Goal: Find specific page/section: Find specific page/section

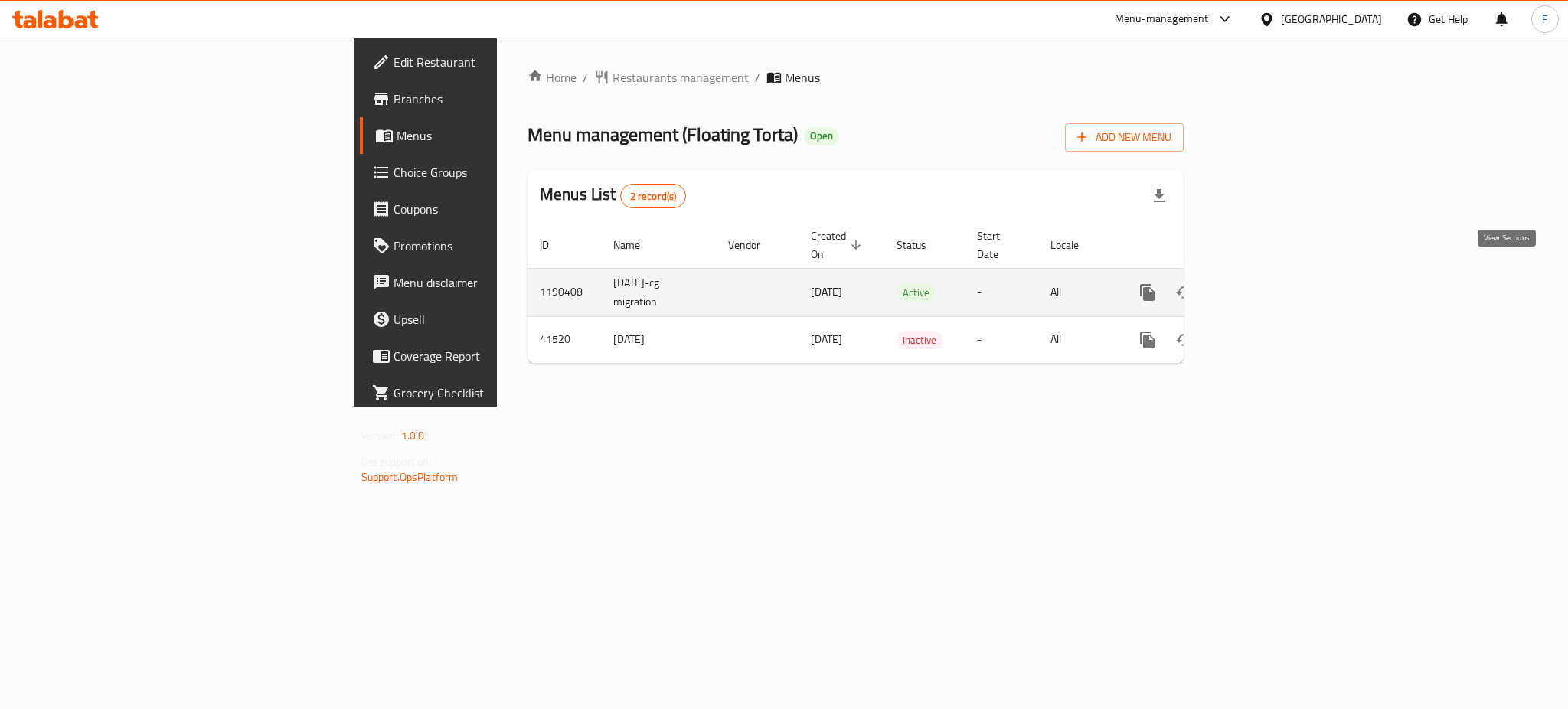
click at [1267, 283] on icon "enhanced table" at bounding box center [1258, 292] width 19 height 19
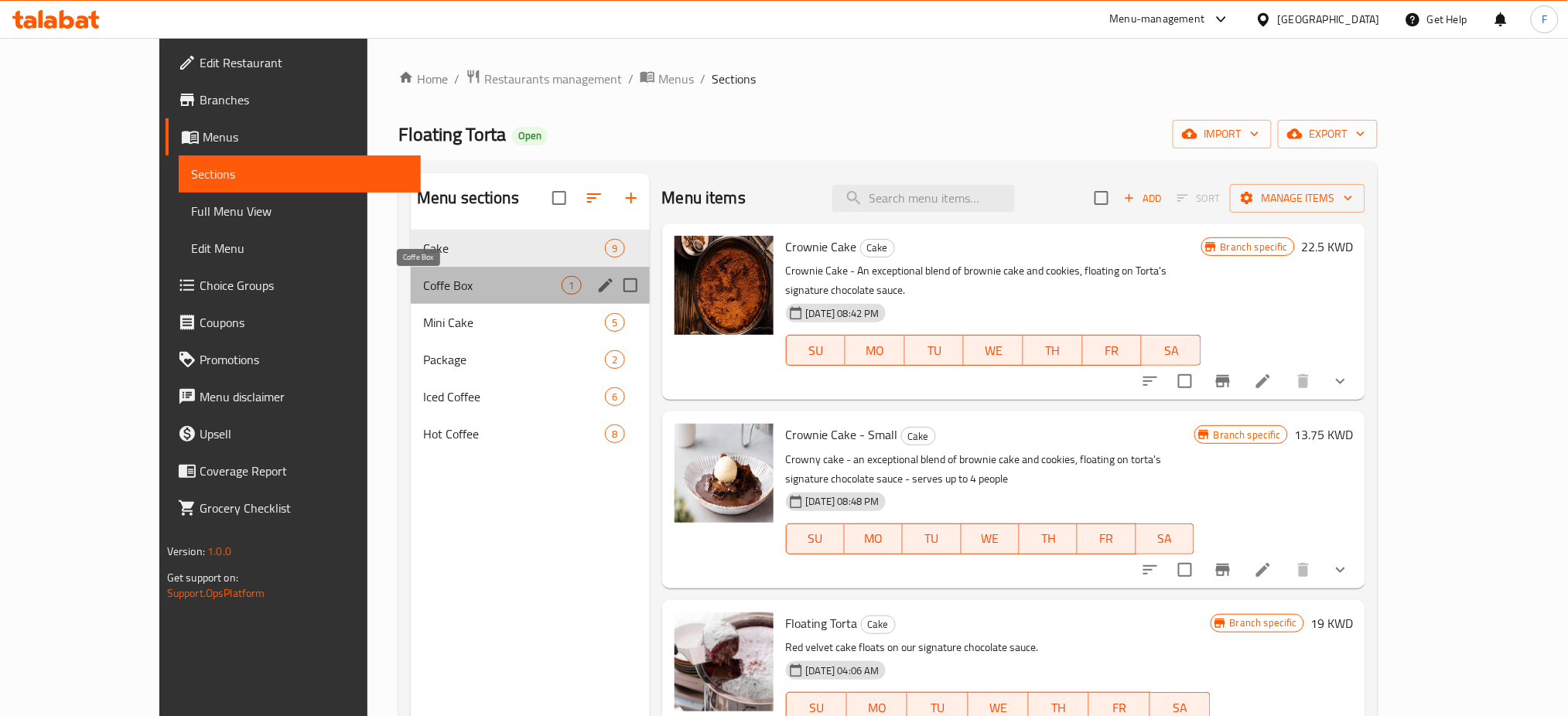
click at [430, 282] on span "Coffe Box" at bounding box center [493, 286] width 138 height 19
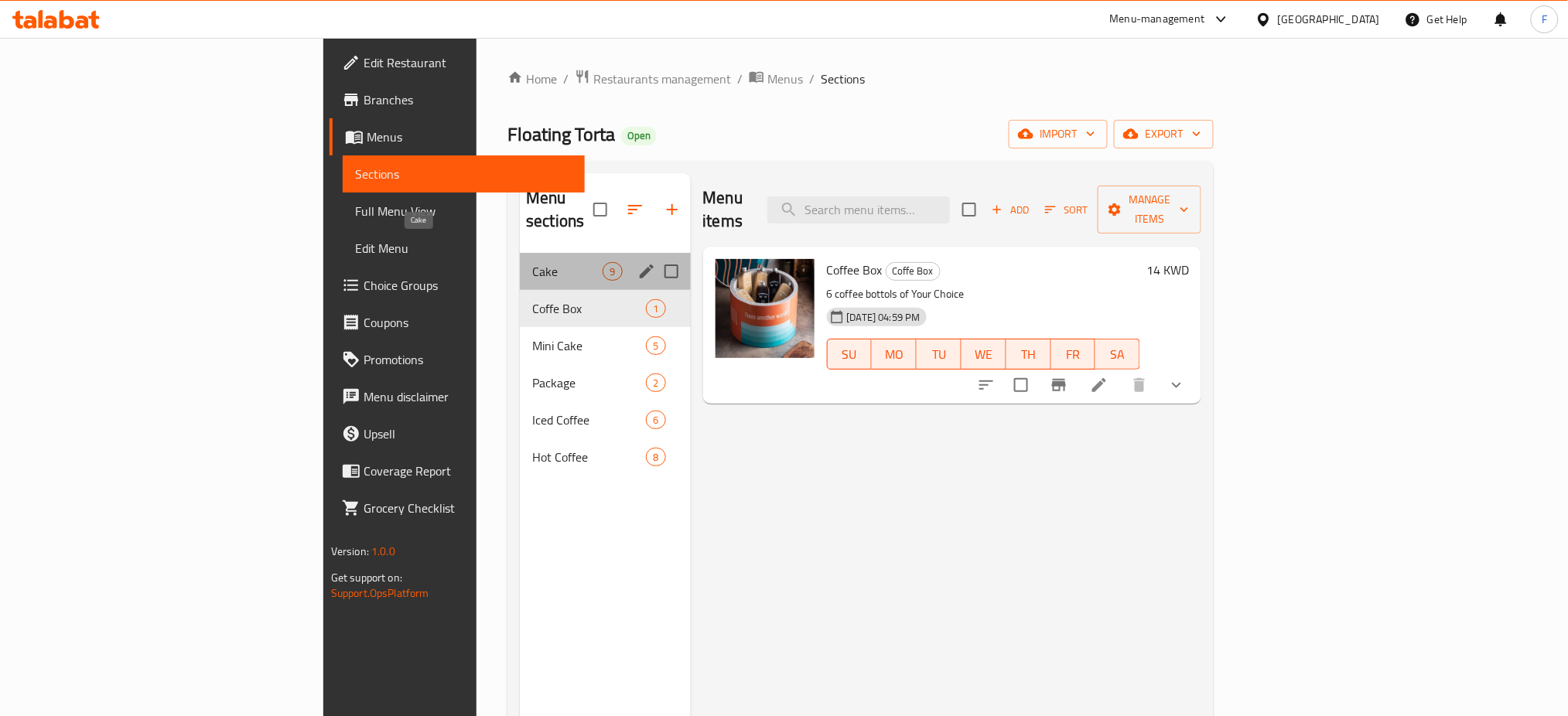
click at [532, 262] on span "Cake" at bounding box center [567, 272] width 71 height 19
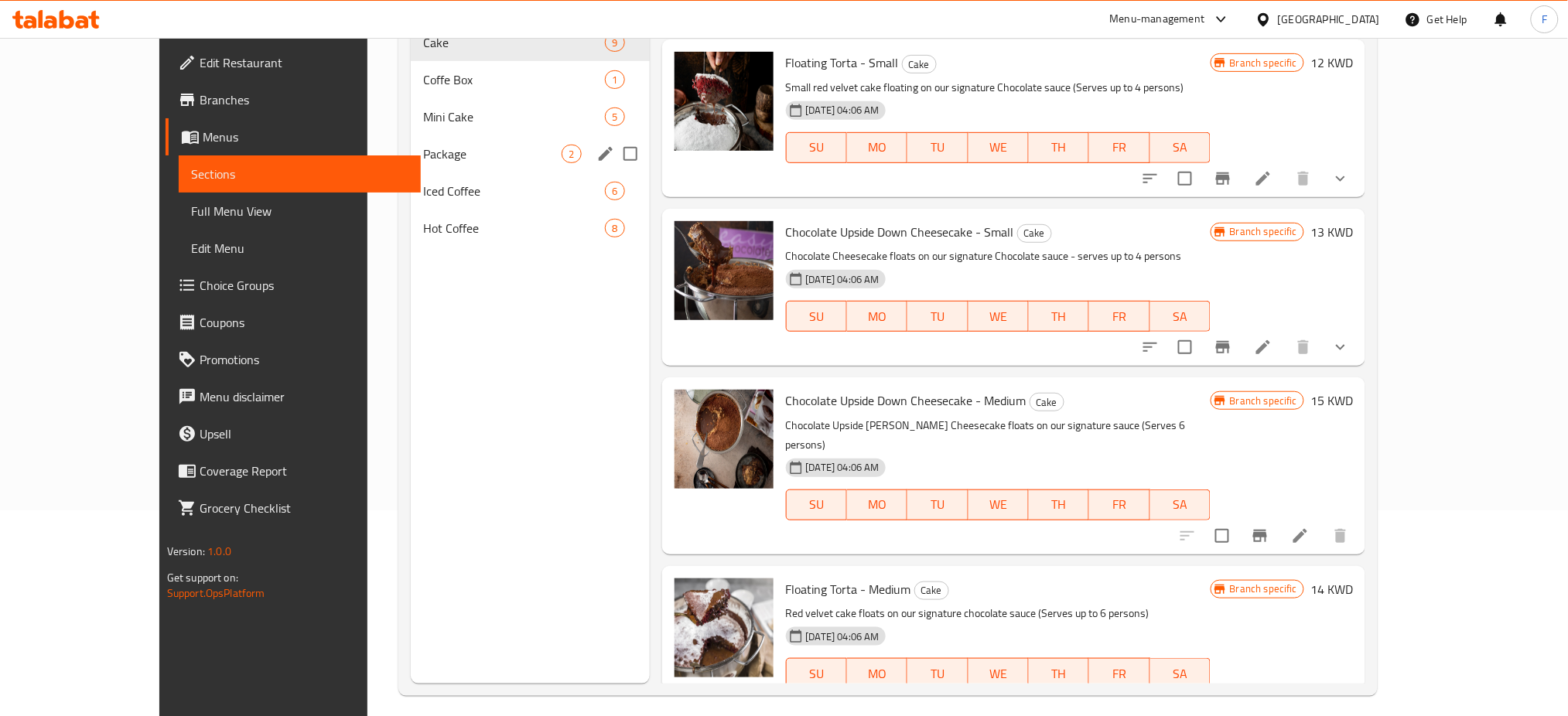
scroll to position [103, 0]
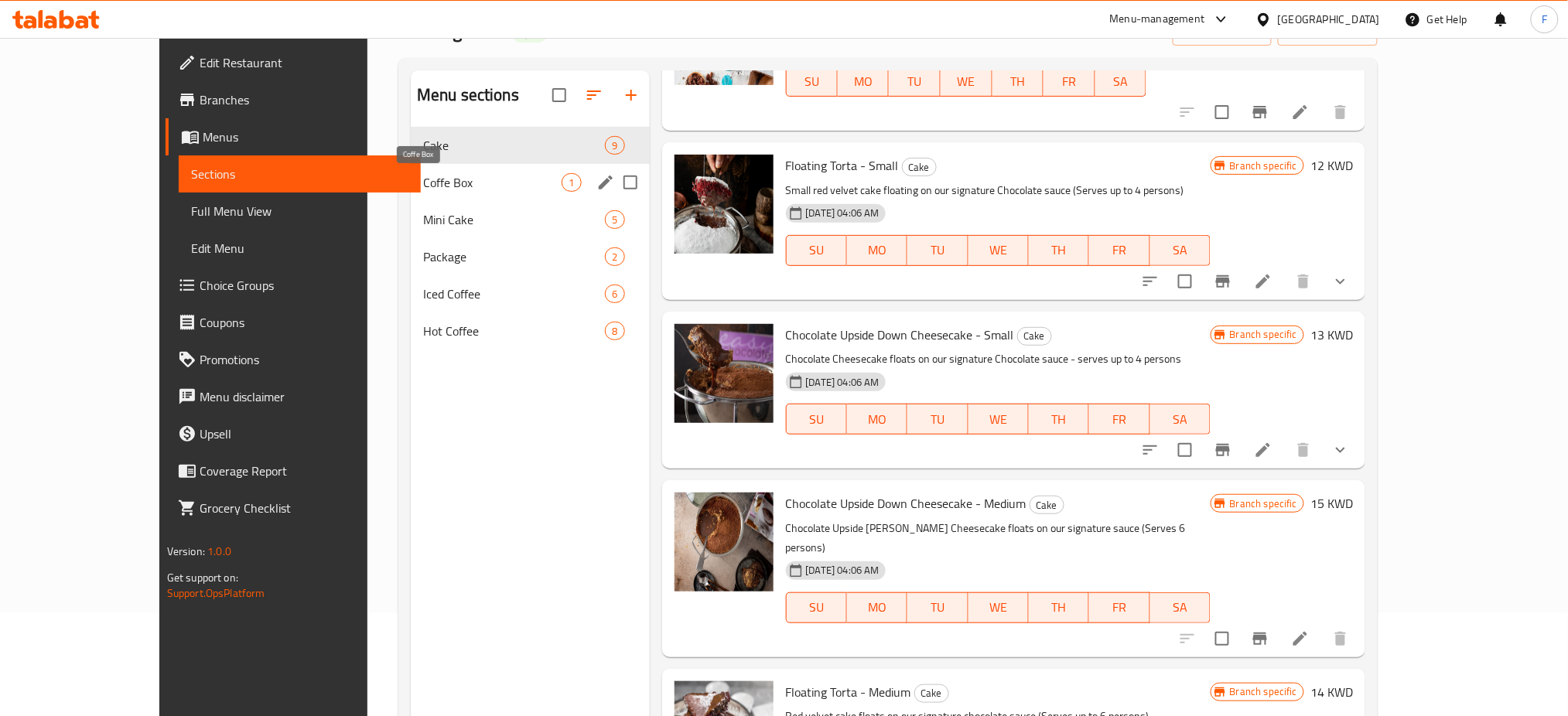
click at [448, 187] on span "Coffe Box" at bounding box center [493, 183] width 138 height 19
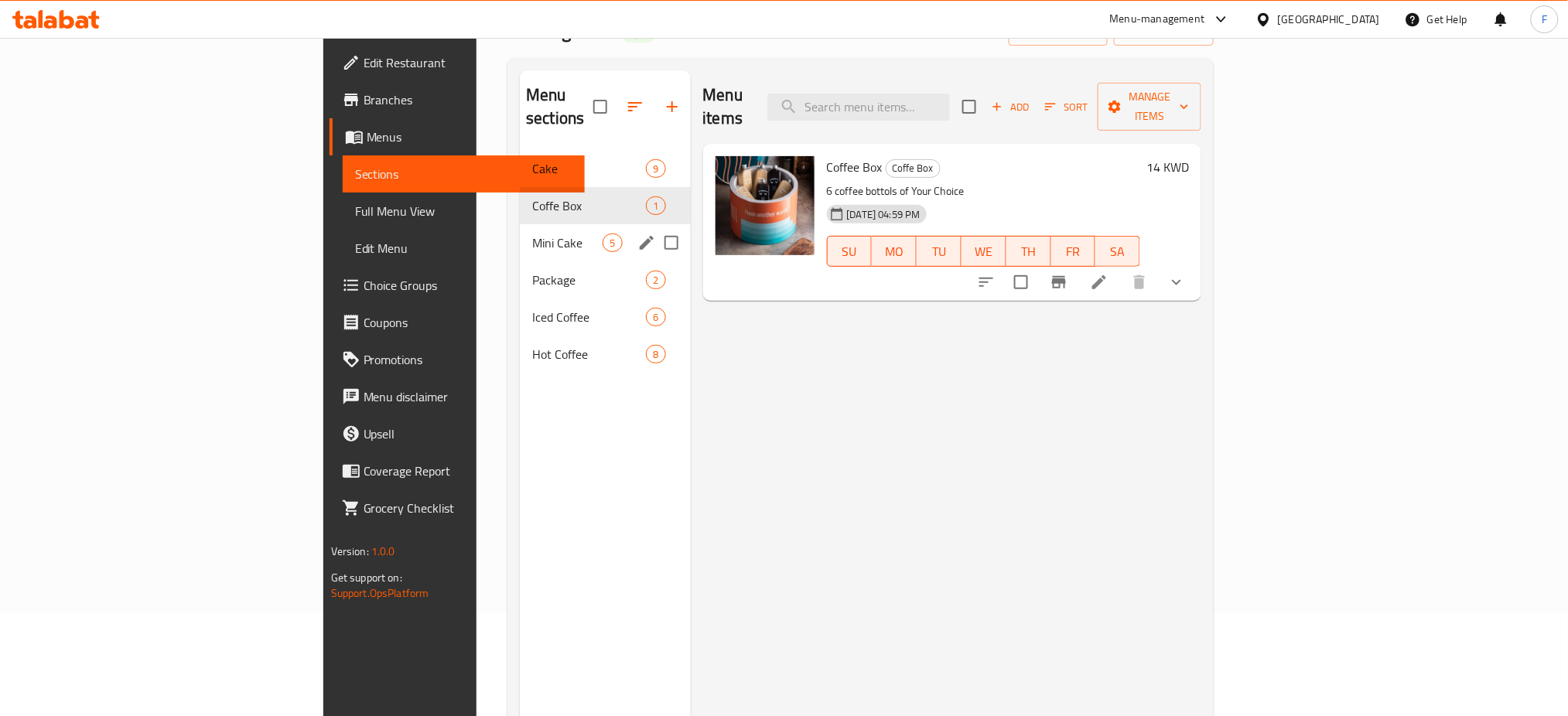
click at [520, 231] on div "Mini Cake 5" at bounding box center [605, 243] width 170 height 37
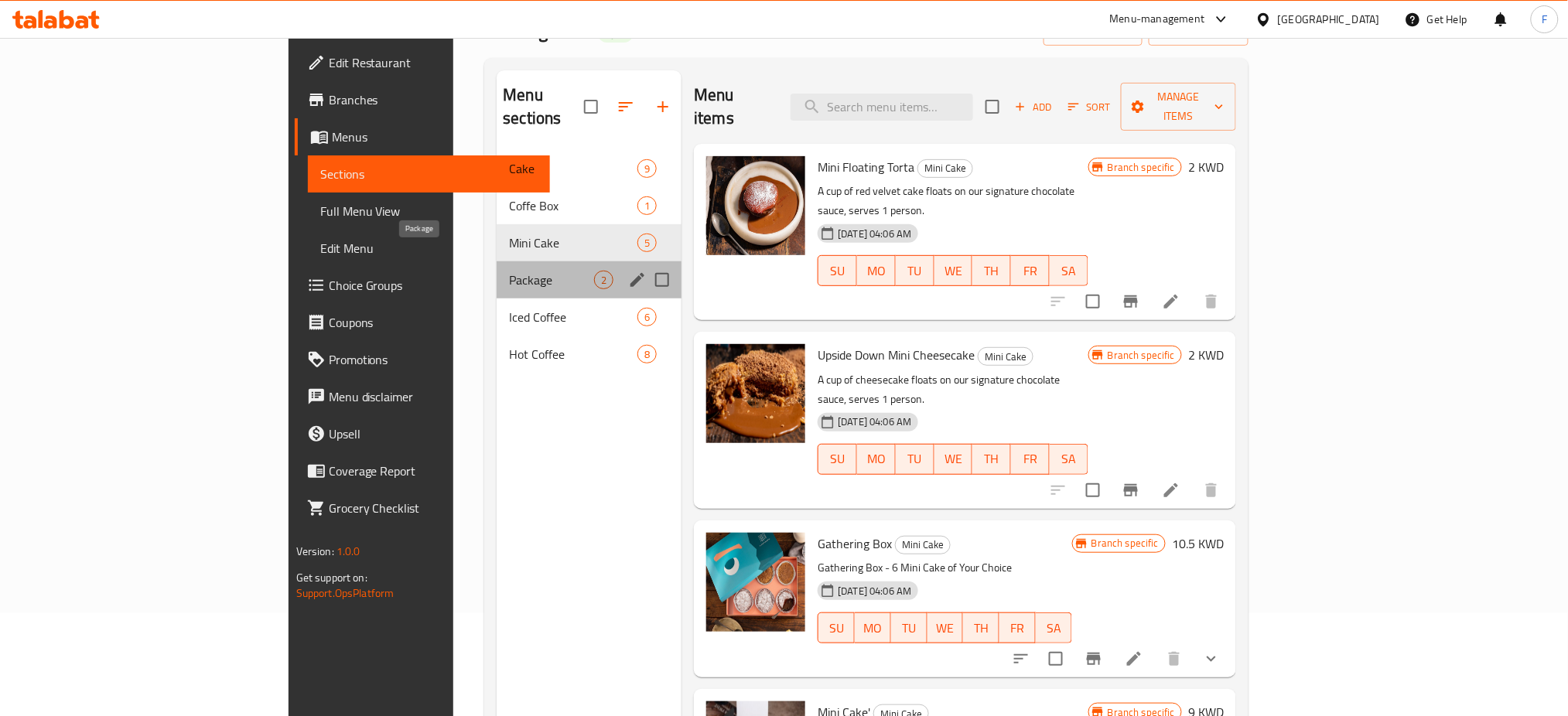
click at [509, 271] on span "Package" at bounding box center [551, 280] width 85 height 19
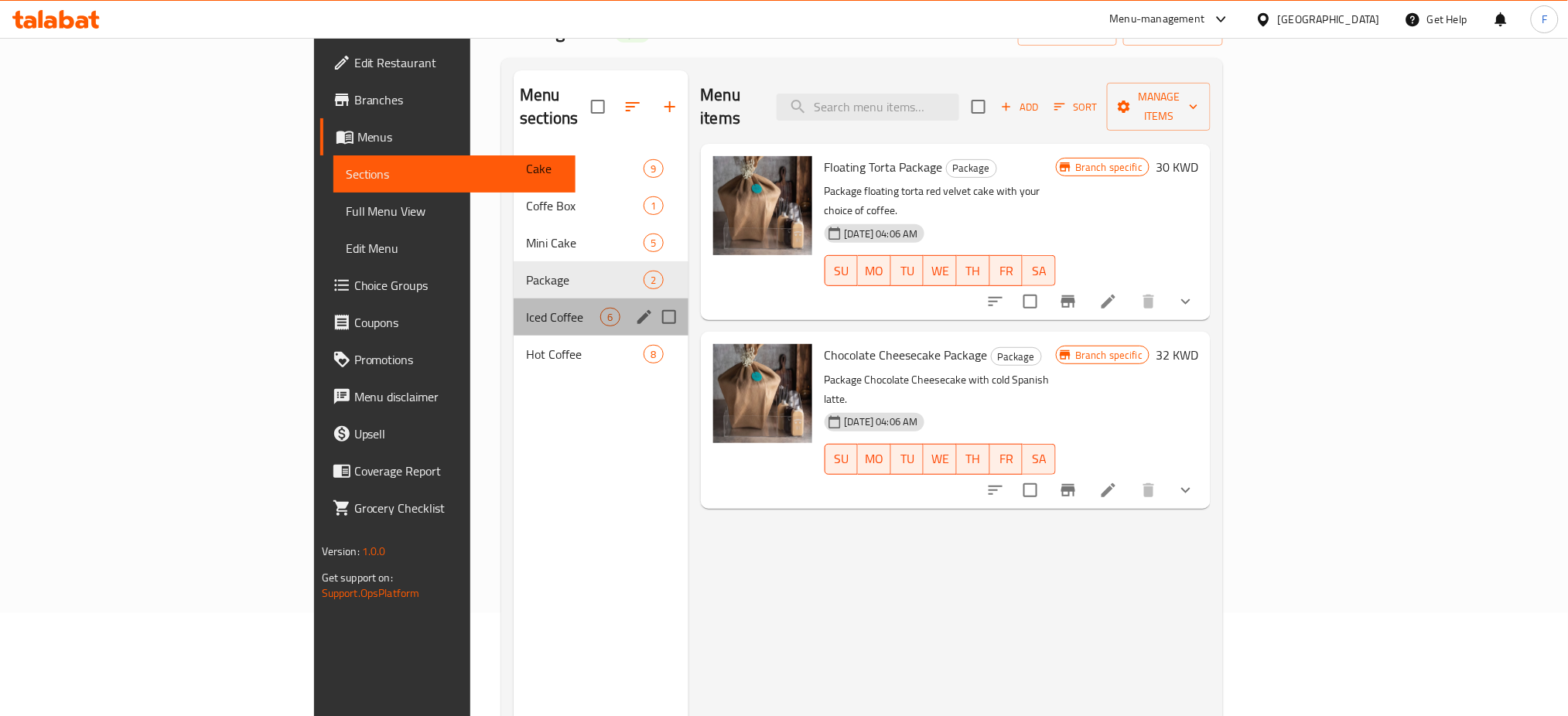
click at [514, 306] on div "Iced Coffee 6" at bounding box center [601, 316] width 174 height 37
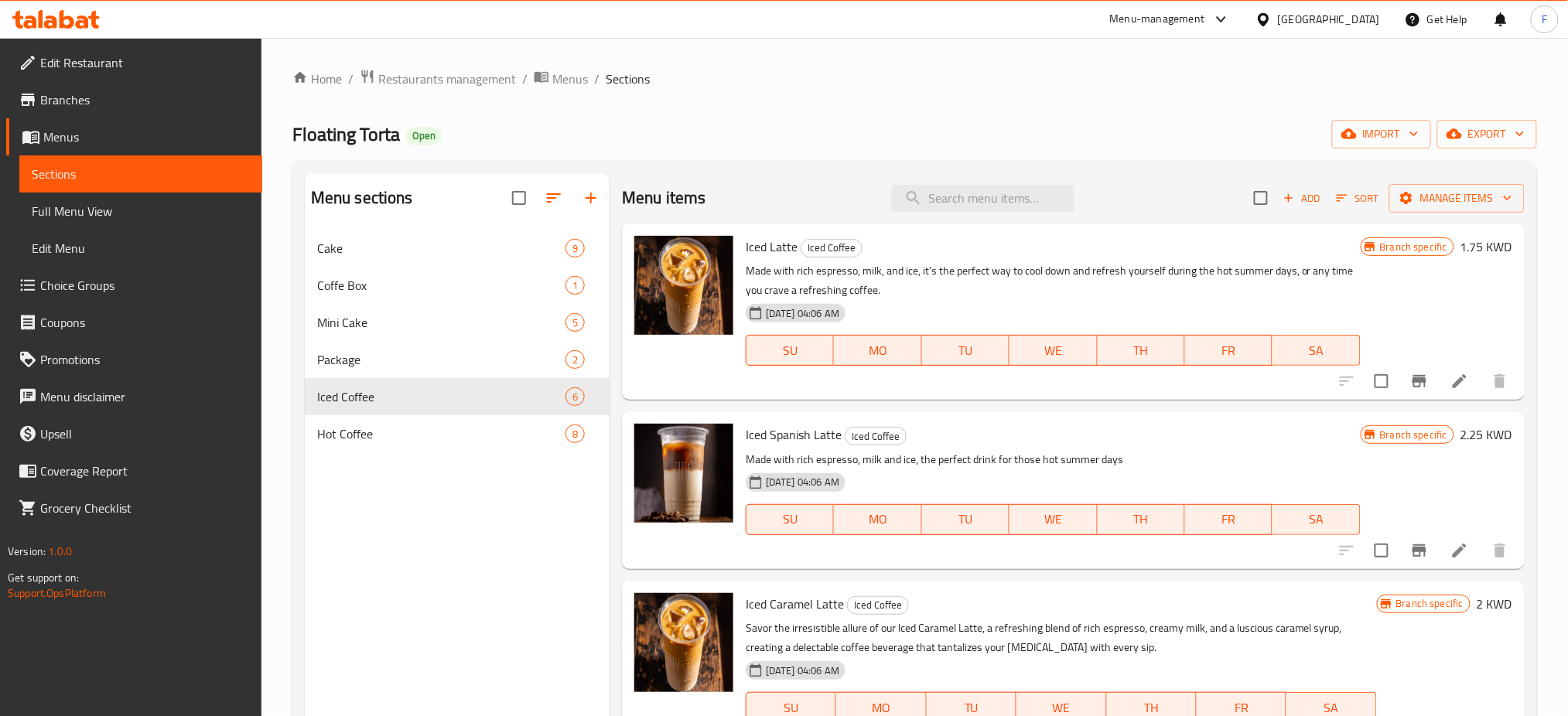
click at [413, 60] on div "Home / Restaurants management / Menus / Sections Floating Torta Open import exp…" at bounding box center [914, 484] width 1306 height 894
click at [423, 75] on span "Restaurants management" at bounding box center [446, 79] width 137 height 19
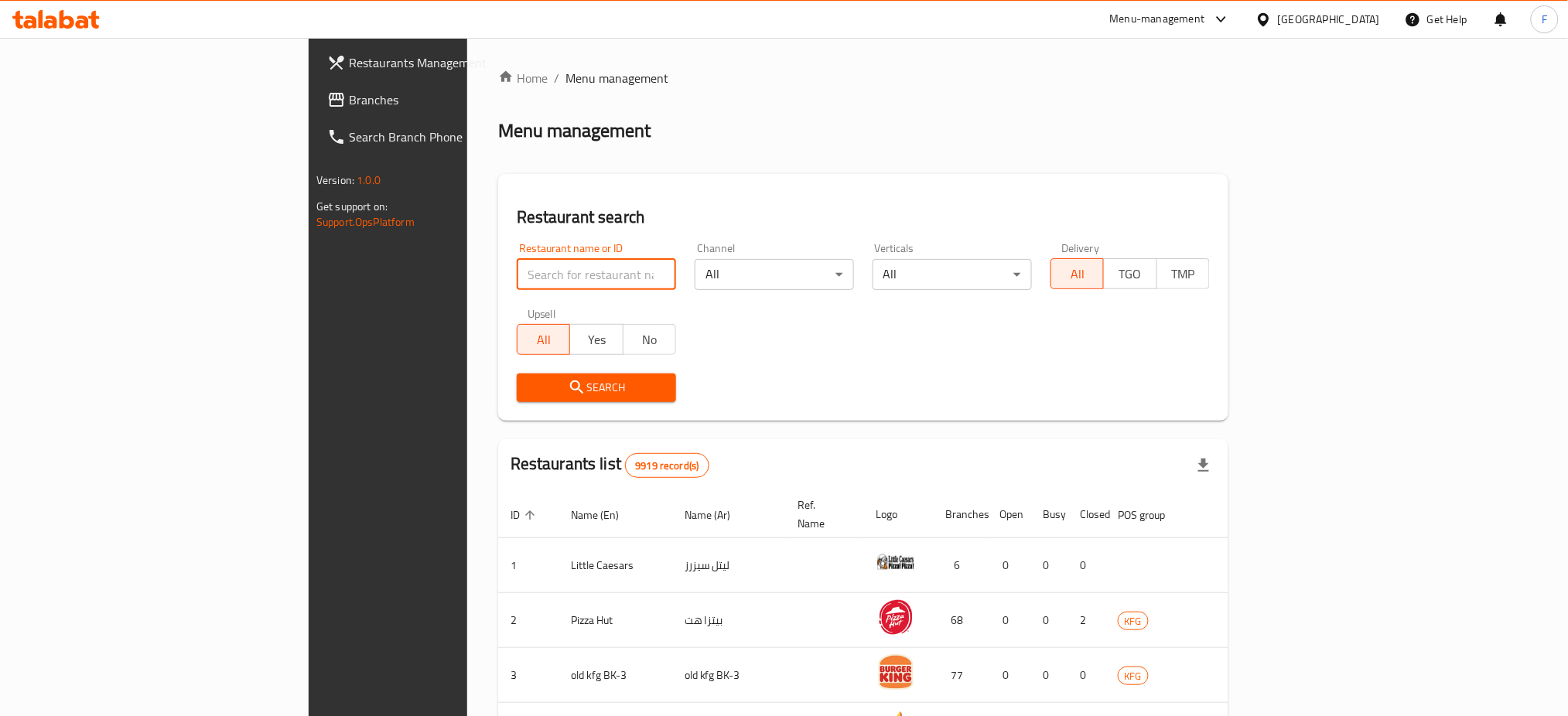
click at [517, 269] on input "search" at bounding box center [596, 274] width 159 height 31
type input "f"
click at [517, 276] on input "search" at bounding box center [596, 274] width 159 height 31
type input "f"
type input "torta"
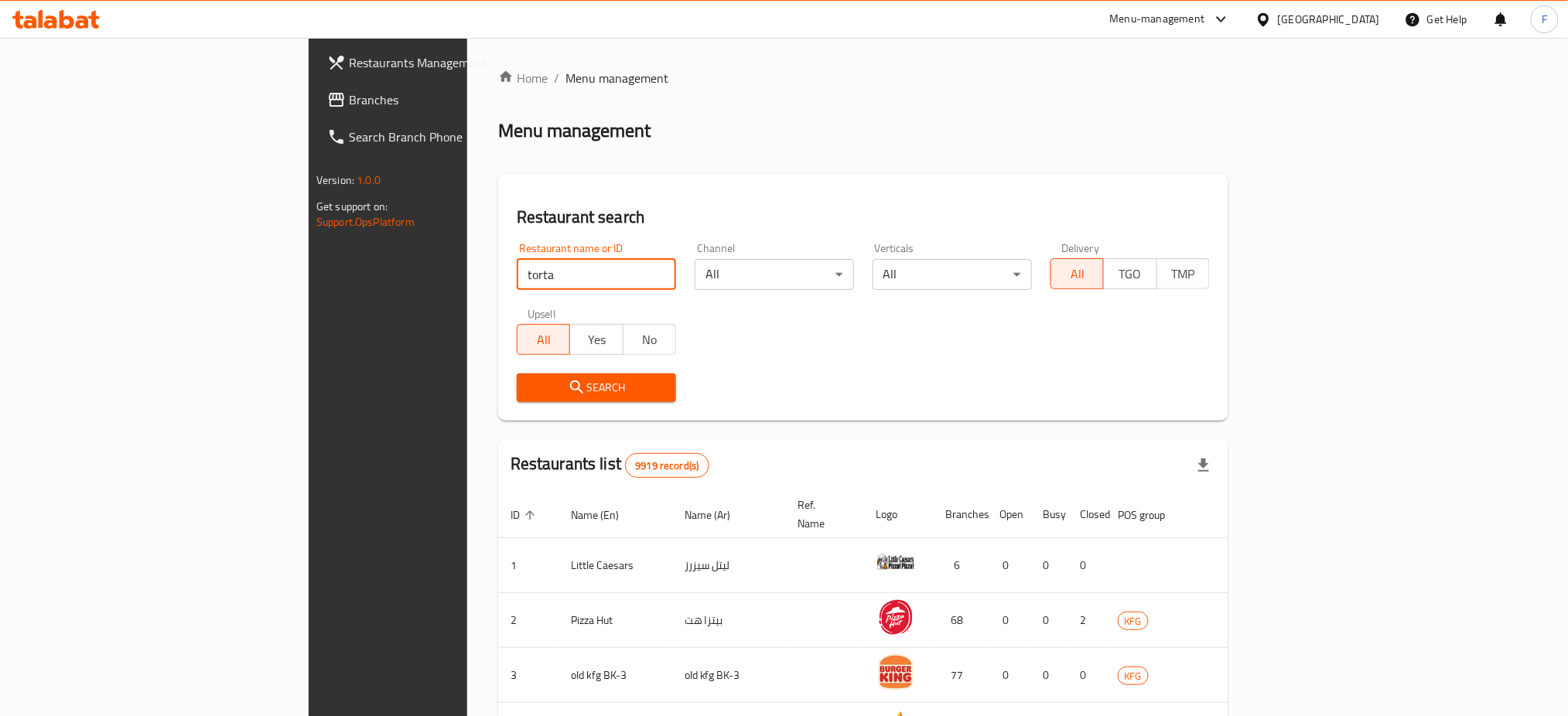
click button "Search" at bounding box center [596, 388] width 159 height 28
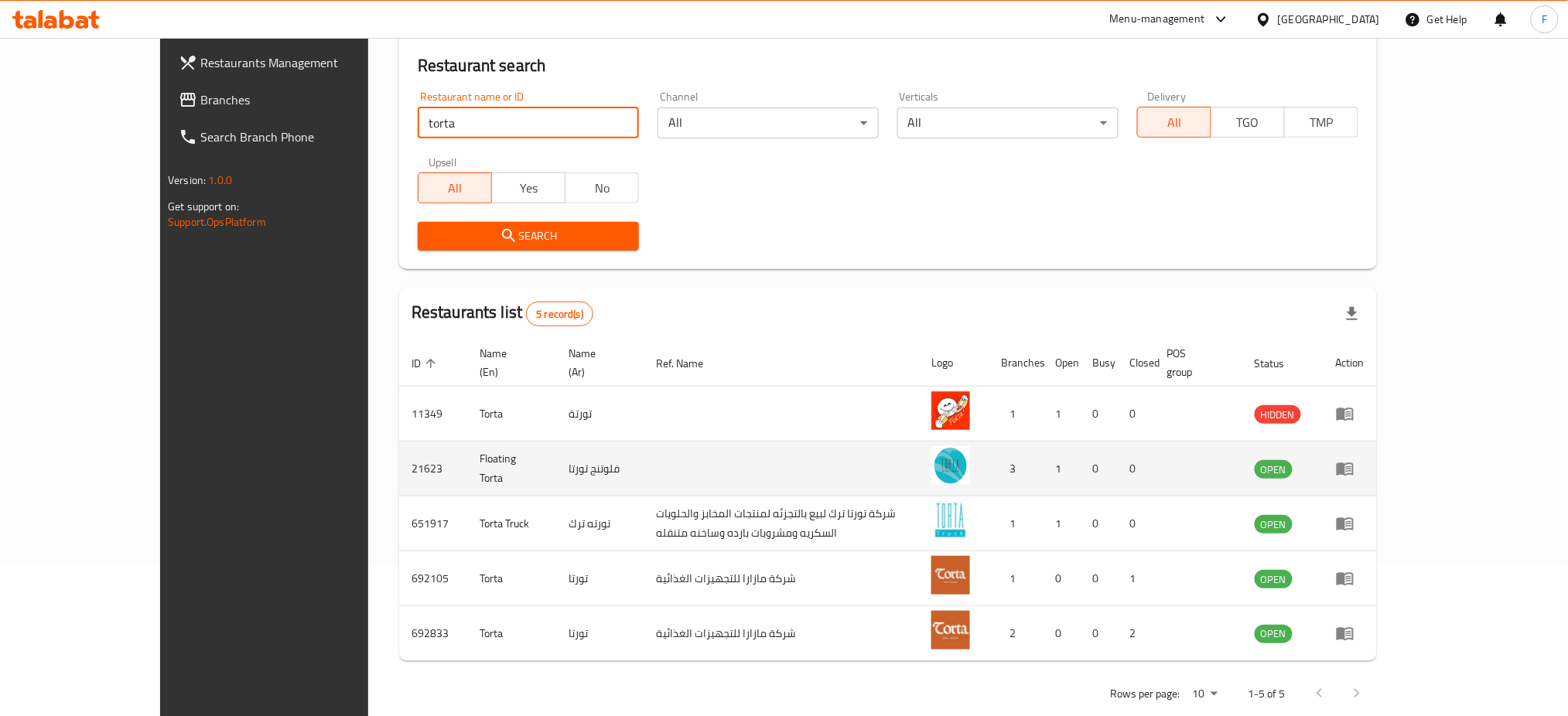
scroll to position [163, 0]
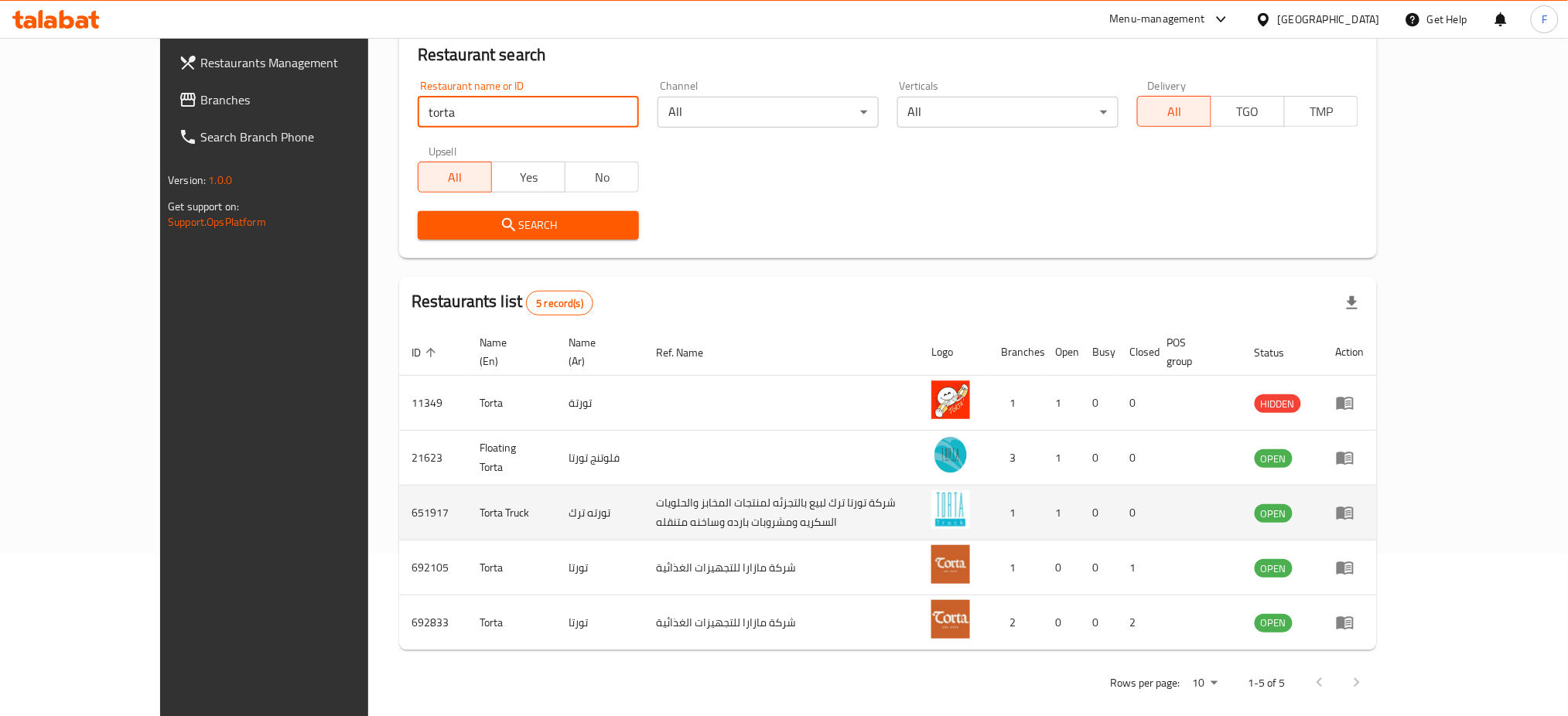
click at [399, 495] on td "651917" at bounding box center [433, 513] width 68 height 55
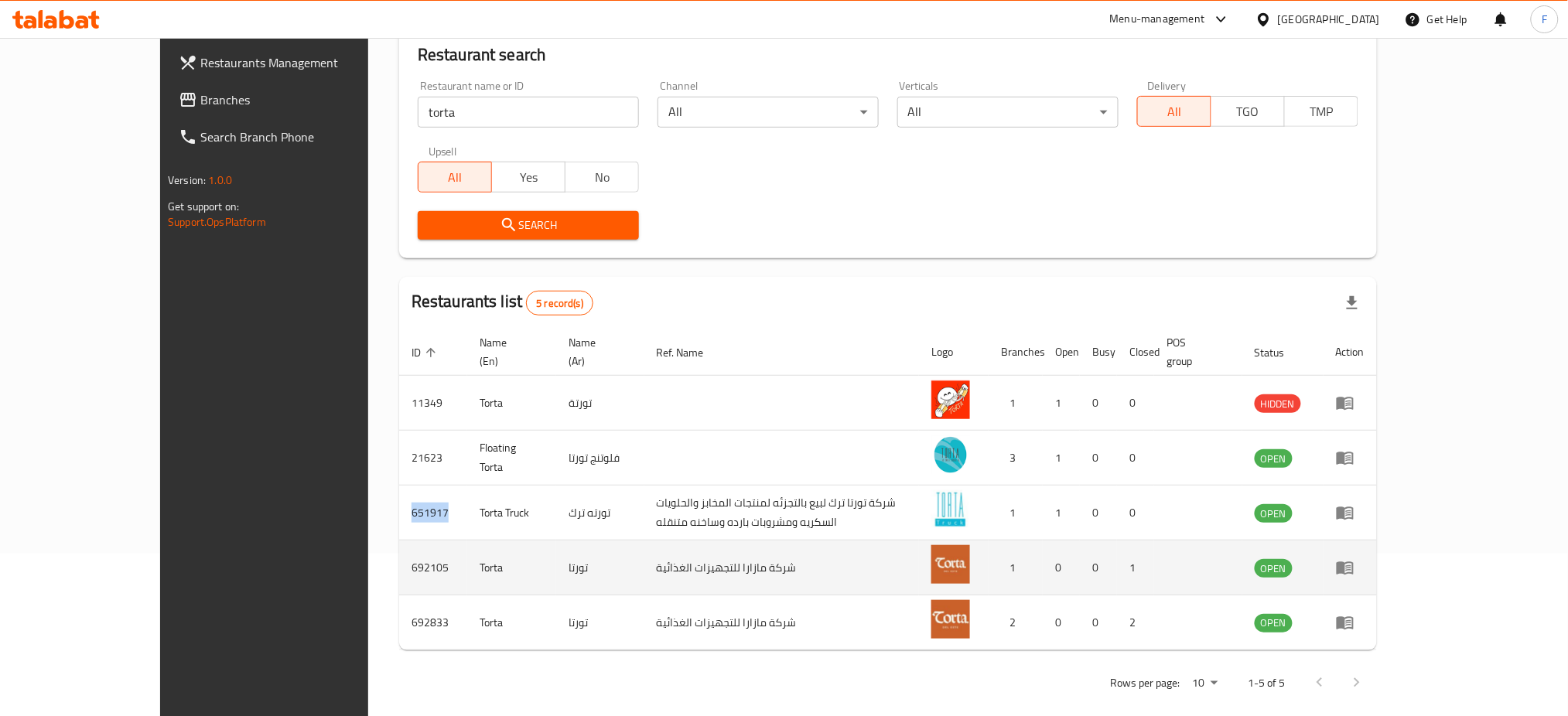
copy td "651917"
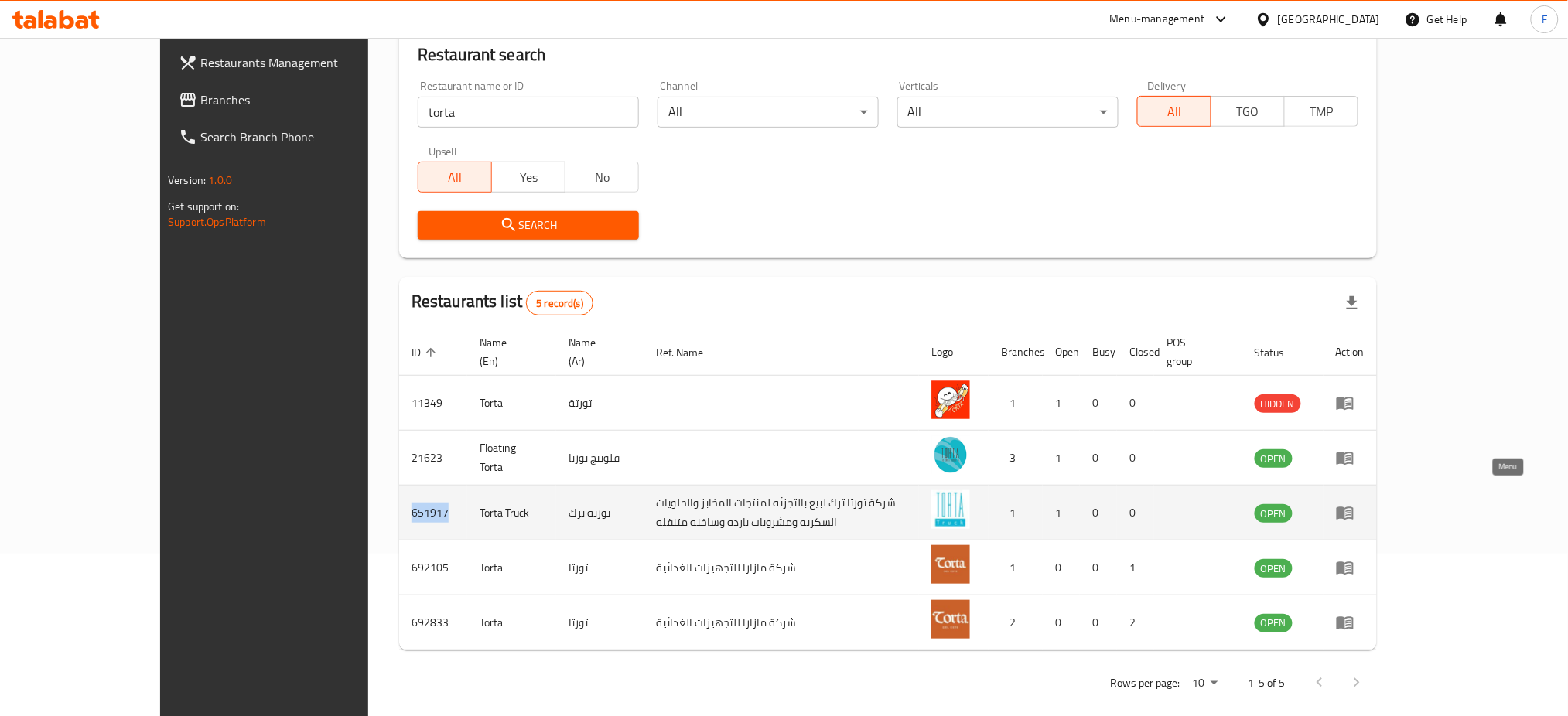
click at [1365, 503] on link "enhanced table" at bounding box center [1350, 513] width 28 height 19
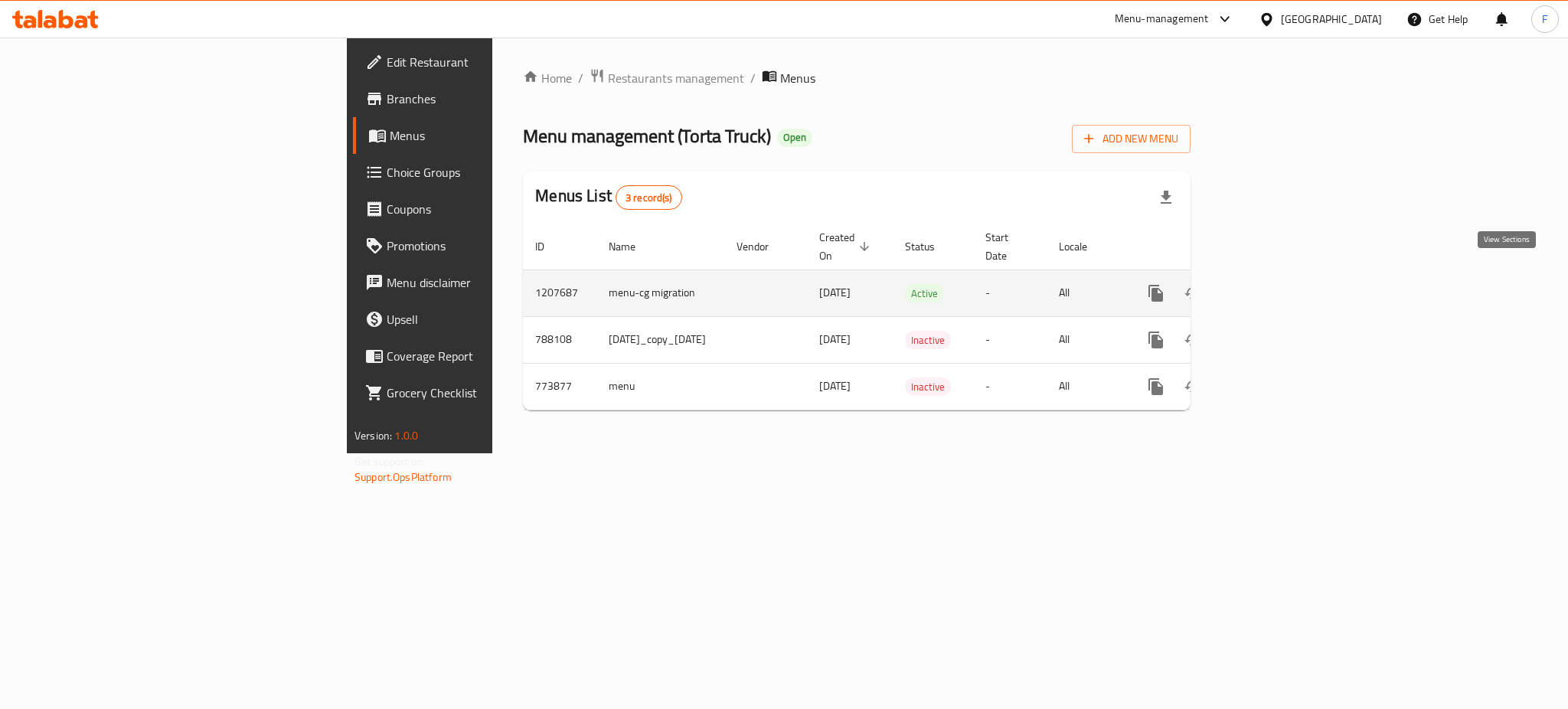
click at [1284, 286] on link "enhanced table" at bounding box center [1266, 292] width 37 height 37
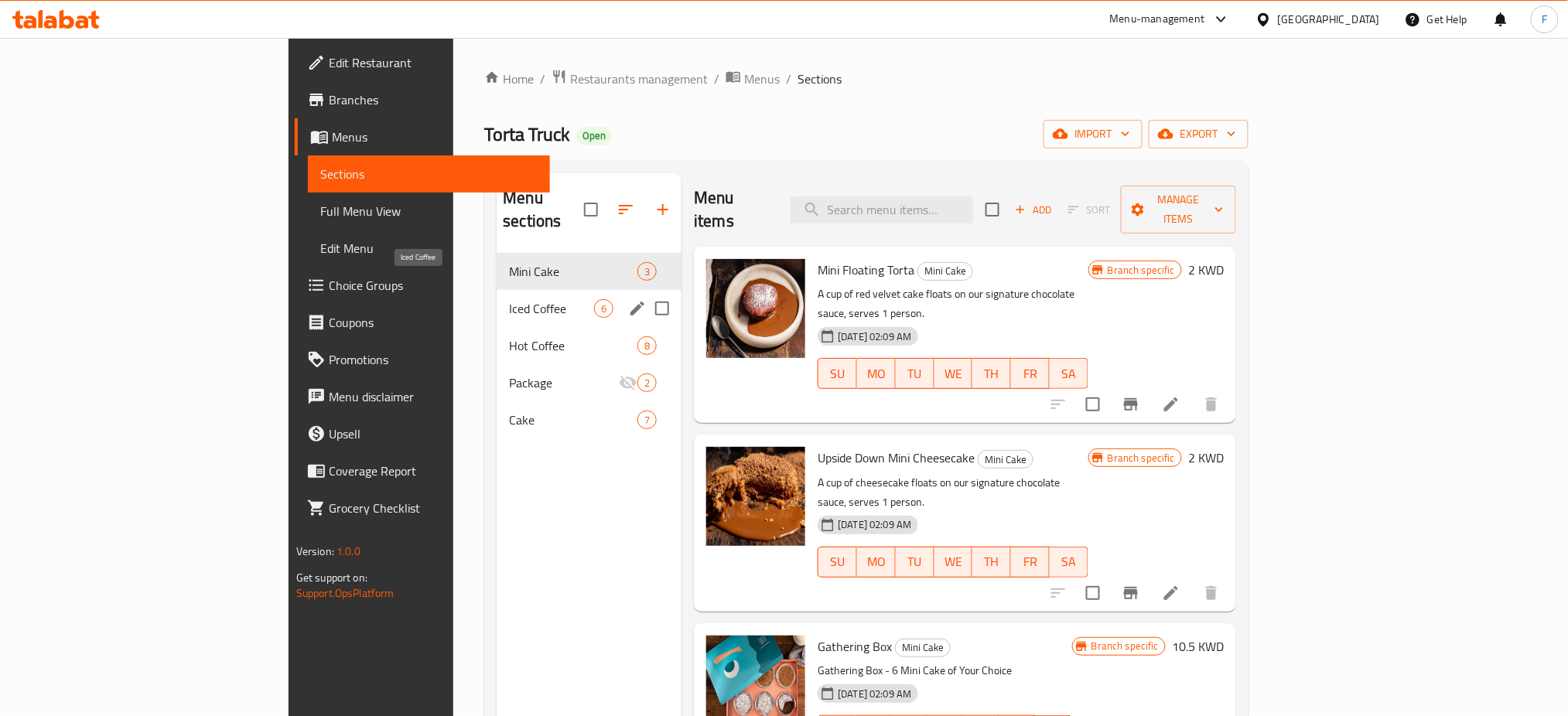
click at [509, 299] on span "Iced Coffee" at bounding box center [551, 309] width 85 height 19
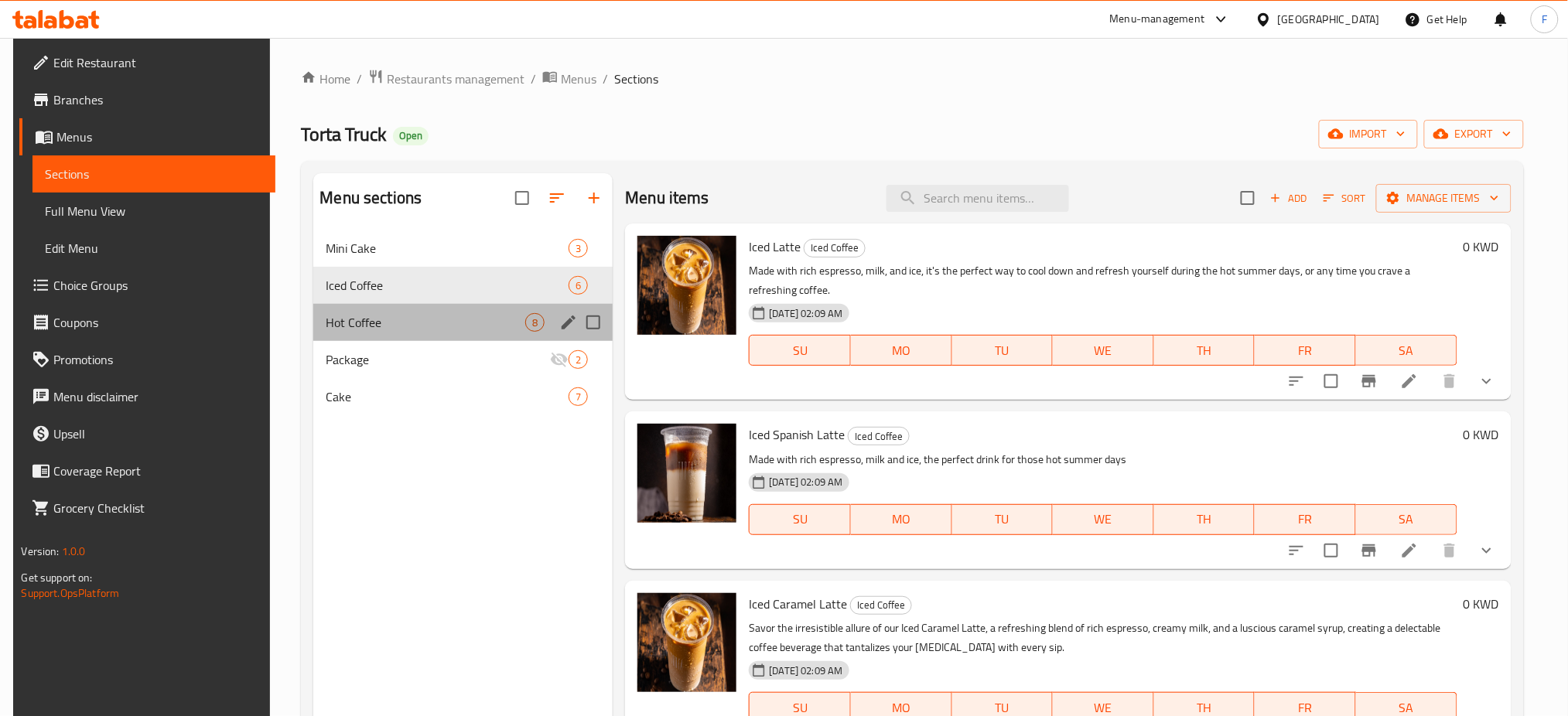
click at [449, 339] on div "Hot Coffee 8" at bounding box center [463, 322] width 299 height 37
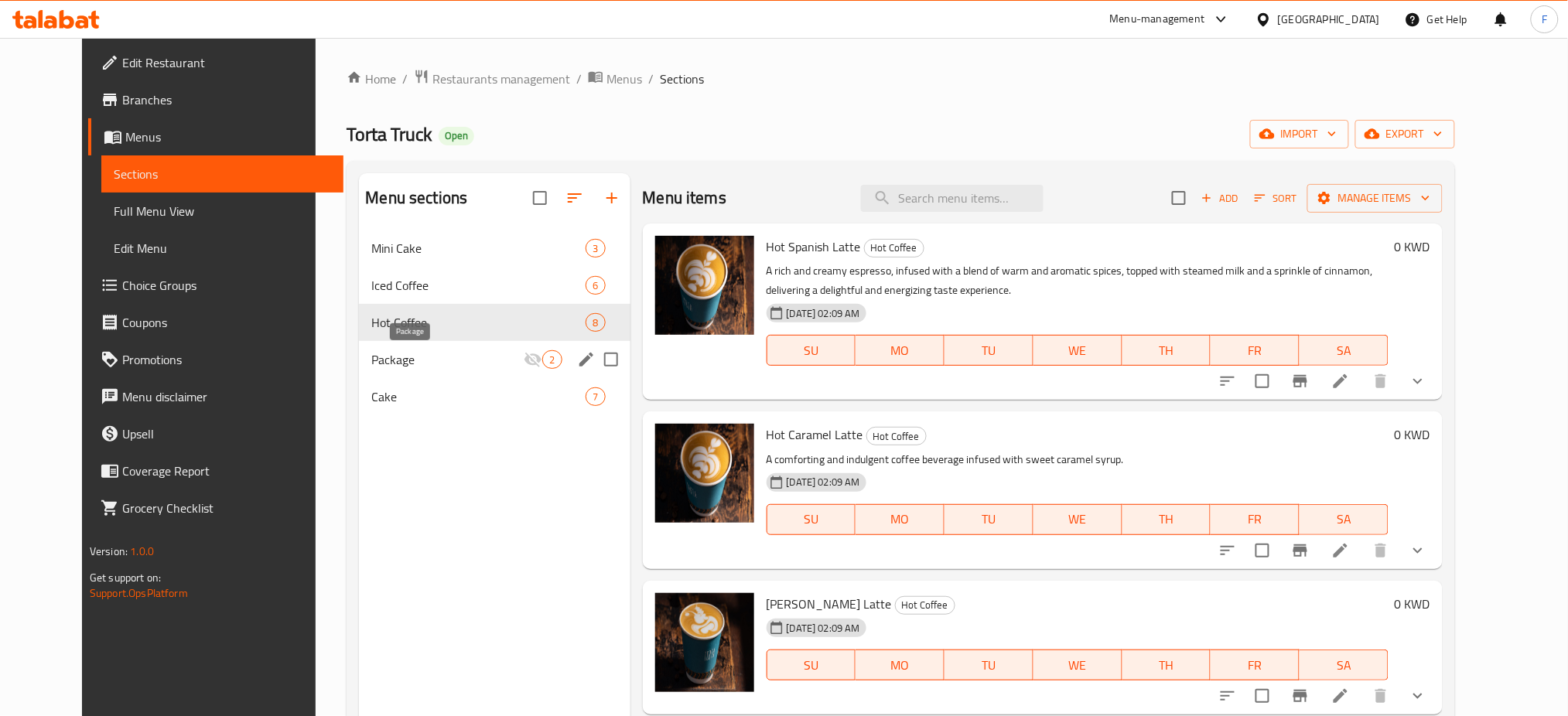
click at [372, 353] on span "Package" at bounding box center [448, 360] width 152 height 19
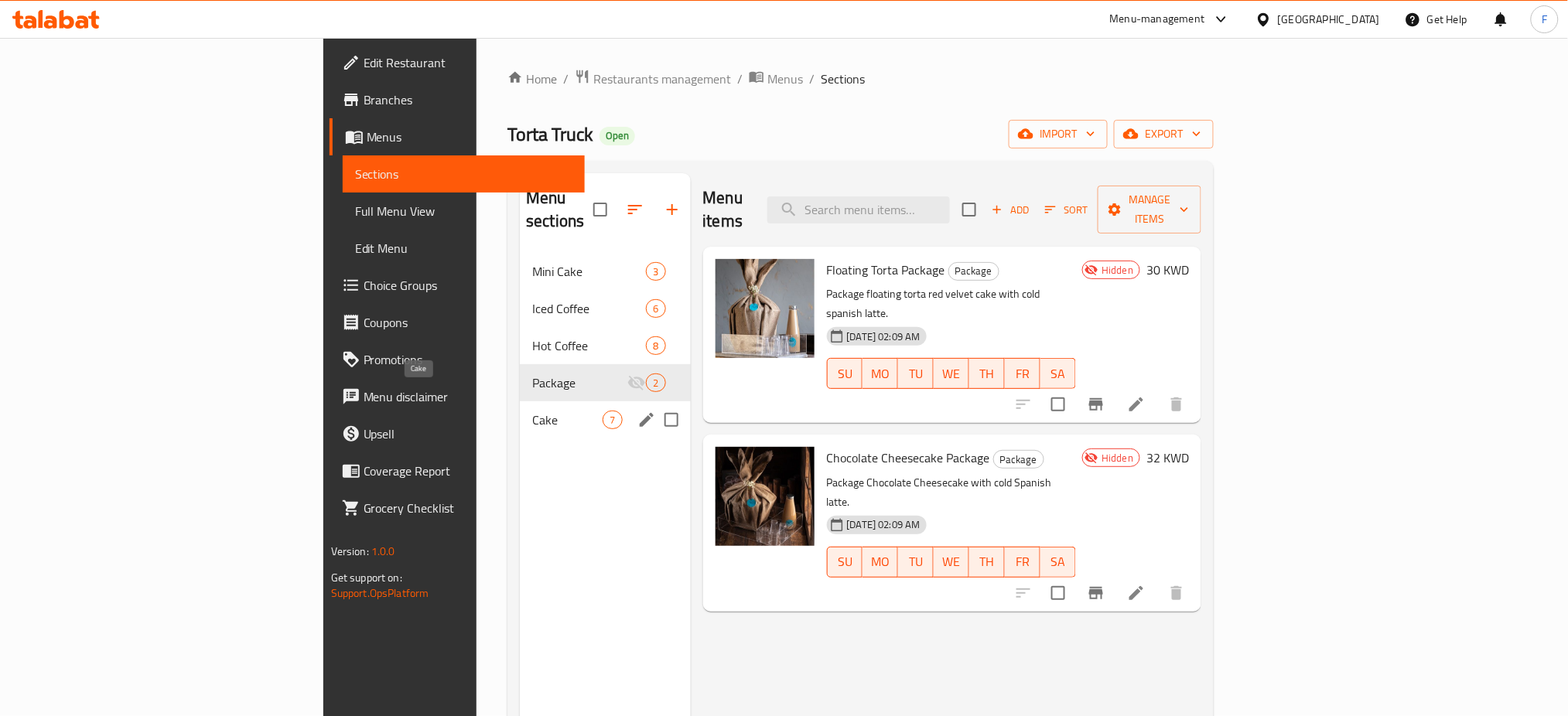
click at [532, 411] on span "Cake" at bounding box center [567, 420] width 71 height 19
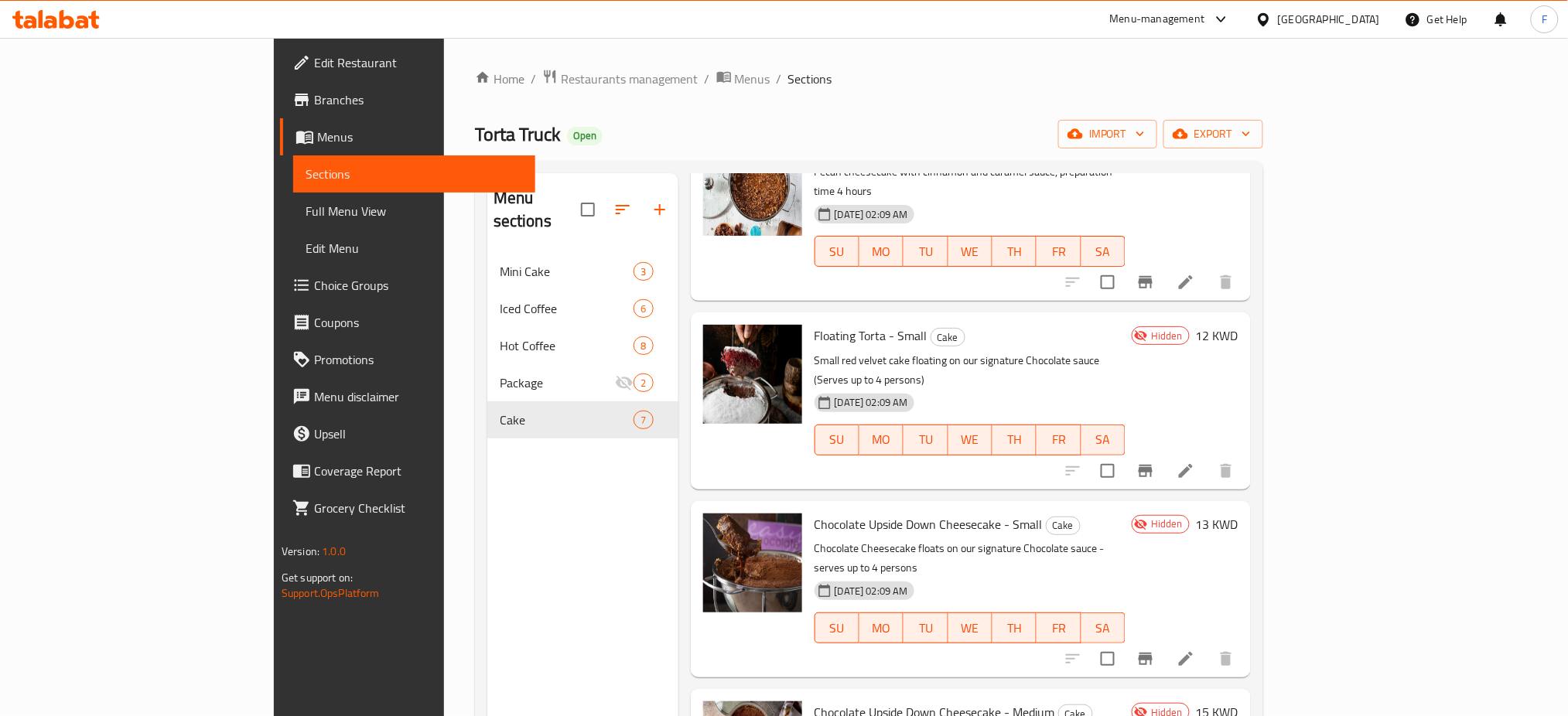
scroll to position [504, 0]
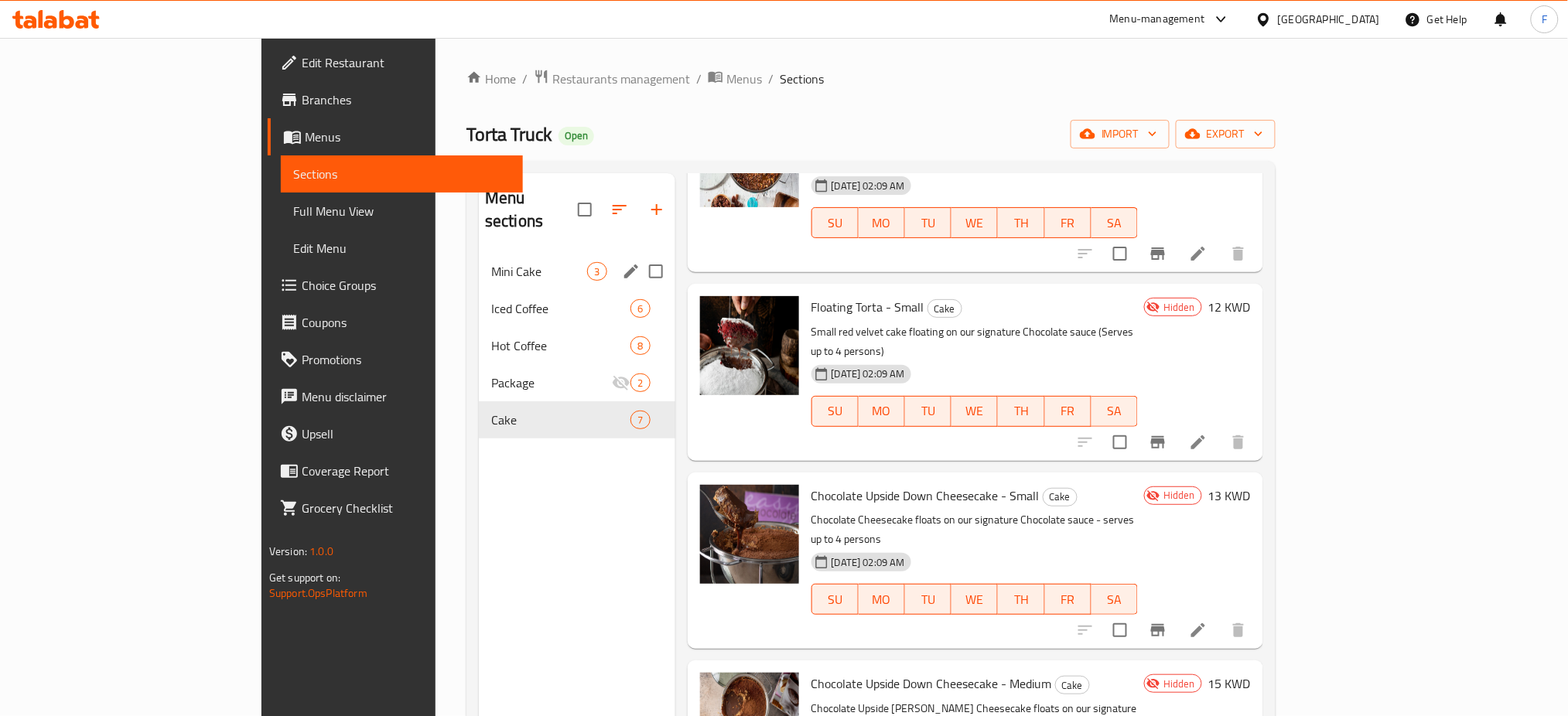
click at [478, 258] on div "Mini Cake 3" at bounding box center [576, 271] width 196 height 37
